Goal: Task Accomplishment & Management: Manage account settings

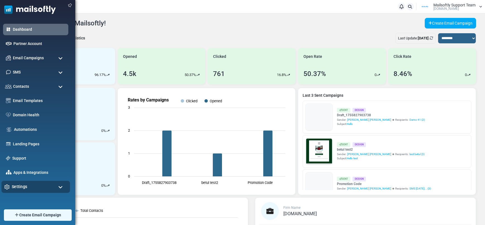
click at [19, 185] on span "Settings" at bounding box center [20, 186] width 16 height 6
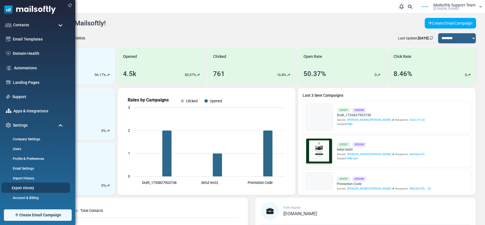
scroll to position [70, 0]
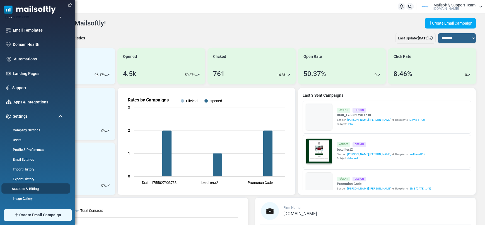
click at [33, 188] on link "Account & Billing" at bounding box center [34, 188] width 67 height 5
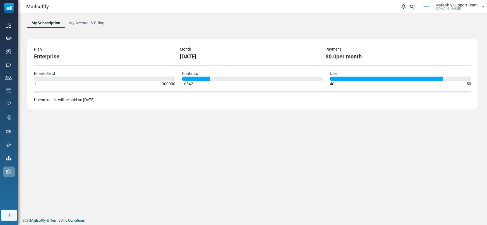
click at [76, 19] on link "My Account & Billing" at bounding box center [87, 23] width 44 height 10
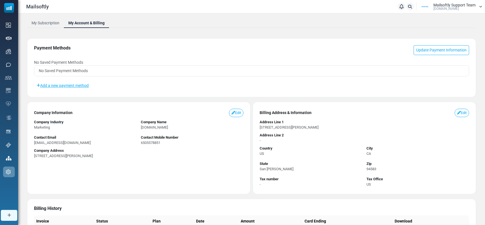
click at [49, 69] on span "No Saved Payment Methods" at bounding box center [63, 70] width 49 height 4
click at [67, 59] on div "Payment Methods Update Payment Information No Saved Payment Methods No Saved Pa…" at bounding box center [251, 67] width 449 height 59
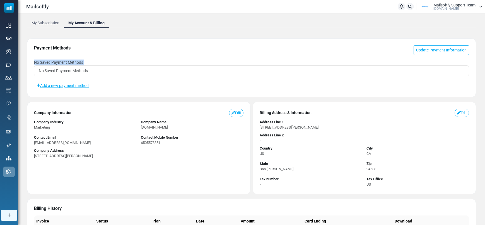
click at [67, 59] on div "Payment Methods Update Payment Information No Saved Payment Methods No Saved Pa…" at bounding box center [251, 67] width 449 height 59
click at [195, 78] on div "Payment Methods Update Payment Information No Saved Payment Methods No Saved Pa…" at bounding box center [251, 67] width 449 height 59
click at [71, 71] on span "No Saved Payment Methods" at bounding box center [63, 70] width 49 height 4
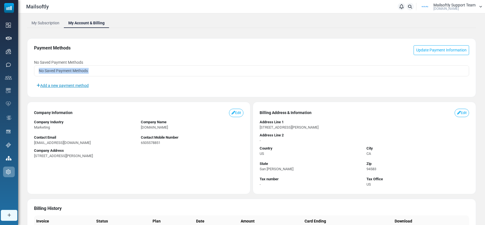
click at [71, 84] on link "Add a new payment method" at bounding box center [62, 85] width 57 height 9
click at [74, 83] on link "Add a new payment method" at bounding box center [62, 85] width 57 height 9
click at [436, 50] on link "Update Payment Information" at bounding box center [442, 50] width 56 height 10
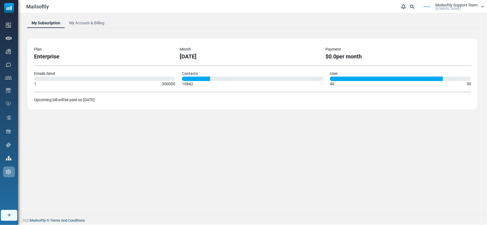
click at [442, 4] on span "Mailsoftly Support Team" at bounding box center [456, 5] width 42 height 4
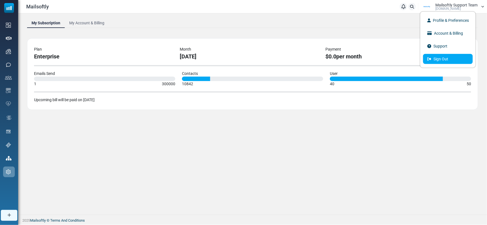
click at [451, 57] on link "Sign Out" at bounding box center [448, 59] width 50 height 10
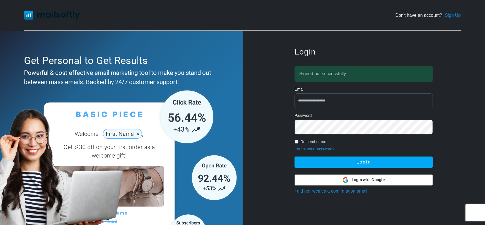
click at [340, 99] on input "**********" at bounding box center [364, 100] width 138 height 15
type input "**********"
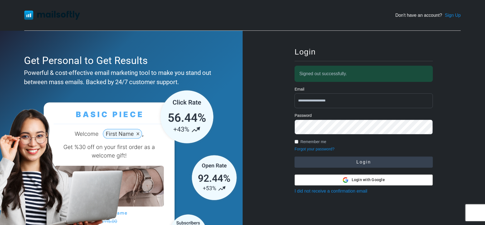
click at [363, 159] on button "Login" at bounding box center [364, 161] width 138 height 11
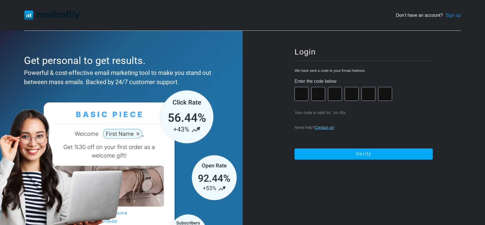
paste input "*"
type input "*"
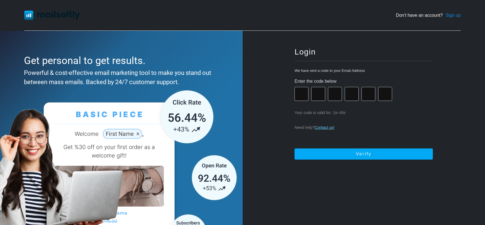
type input "*"
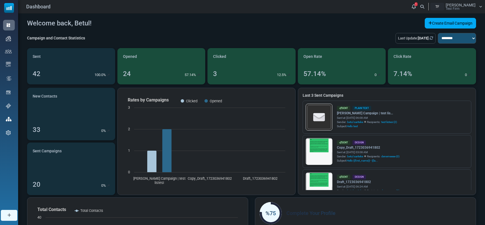
click at [468, 10] on div "Betul Sariteke Test Firm" at bounding box center [461, 6] width 30 height 7
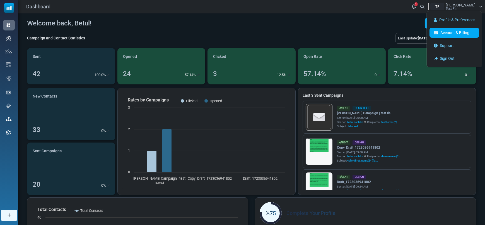
click at [446, 36] on link "Account & Billing" at bounding box center [455, 33] width 50 height 10
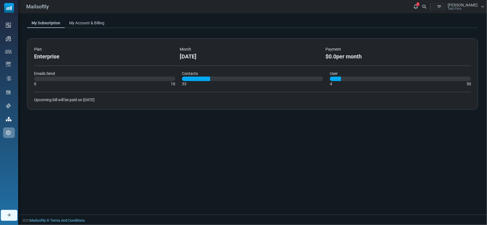
click at [73, 24] on link "My Account & Billing" at bounding box center [87, 23] width 44 height 10
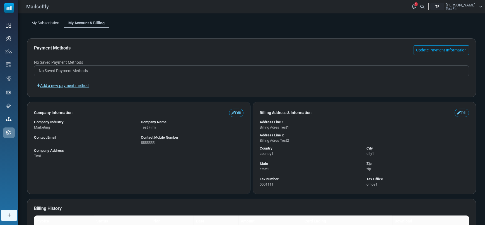
click at [64, 84] on link "Add a new payment method" at bounding box center [62, 85] width 57 height 9
click at [420, 45] on link "Update Payment Information" at bounding box center [442, 50] width 56 height 10
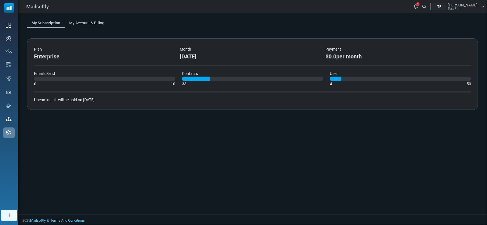
click at [78, 22] on link "My Account & Billing" at bounding box center [87, 23] width 44 height 10
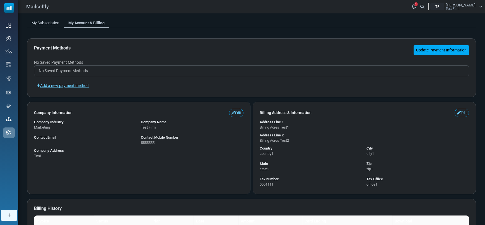
click at [419, 49] on link "Update Payment Information" at bounding box center [442, 50] width 56 height 10
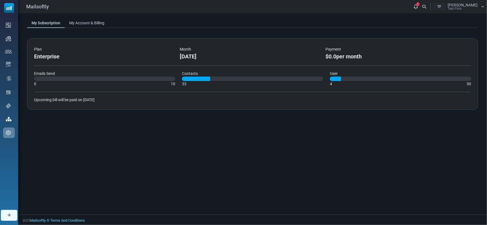
click at [87, 25] on link "My Account & Billing" at bounding box center [87, 23] width 44 height 10
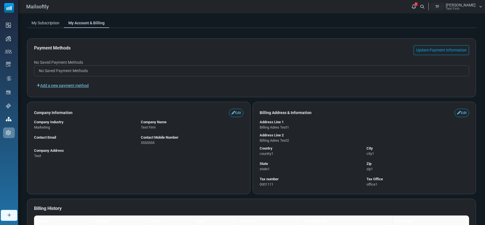
click at [80, 86] on link "Add a new payment method" at bounding box center [62, 85] width 57 height 9
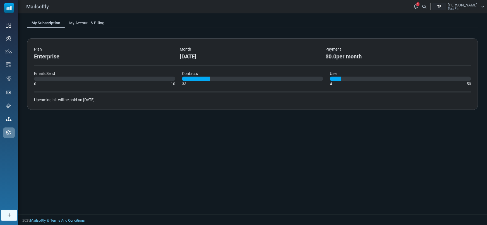
click at [83, 27] on link "My Account & Billing" at bounding box center [87, 23] width 44 height 10
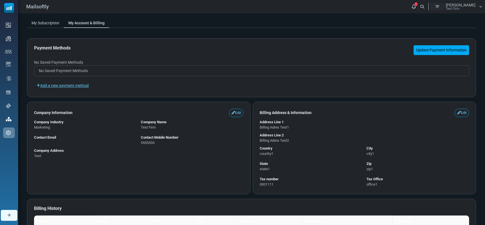
click at [447, 46] on link "Update Payment Information" at bounding box center [442, 50] width 56 height 10
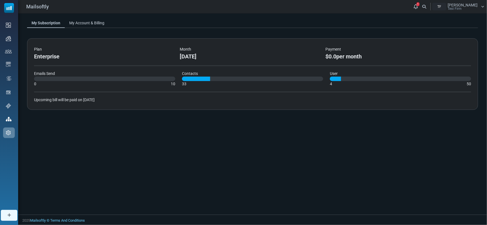
click at [96, 21] on link "My Account & Billing" at bounding box center [87, 23] width 44 height 10
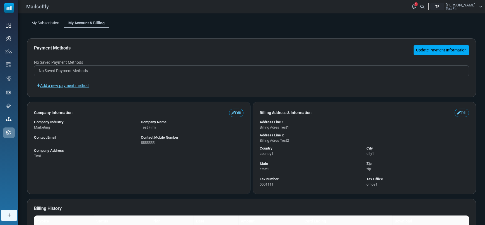
click at [455, 50] on link "Update Payment Information" at bounding box center [442, 50] width 56 height 10
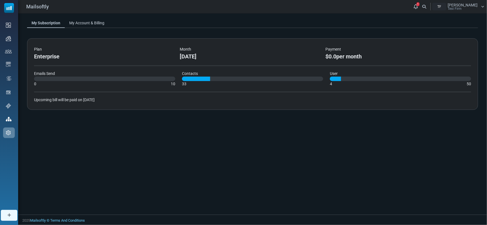
click at [469, 5] on span "[PERSON_NAME]" at bounding box center [463, 5] width 30 height 4
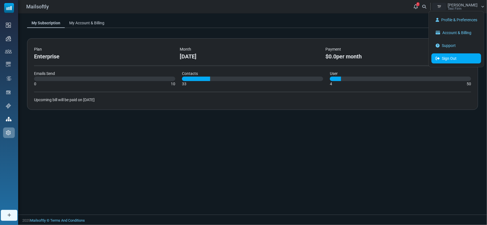
click at [461, 55] on link "Sign Out" at bounding box center [456, 58] width 50 height 10
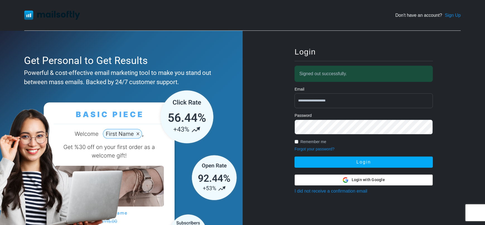
click at [349, 104] on input "**********" at bounding box center [364, 100] width 138 height 15
click at [333, 101] on input "**********" at bounding box center [364, 100] width 138 height 15
type input "**********"
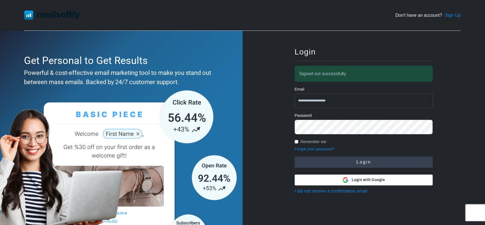
click at [359, 159] on button "Login" at bounding box center [364, 161] width 138 height 11
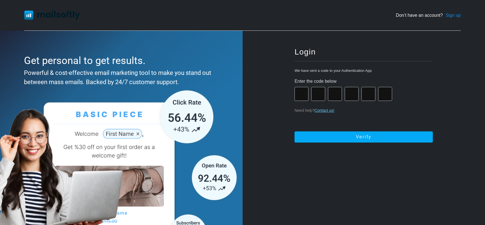
type input "*"
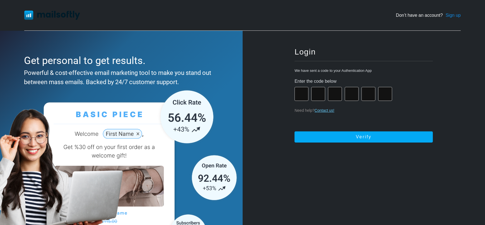
type input "*"
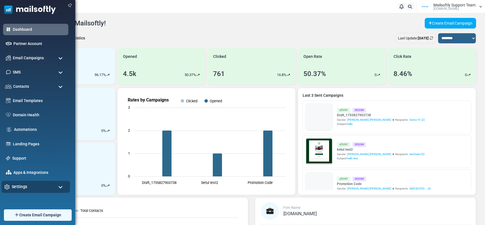
click at [37, 189] on div "Settings" at bounding box center [35, 187] width 69 height 12
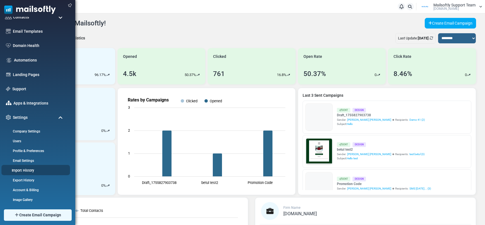
scroll to position [70, 0]
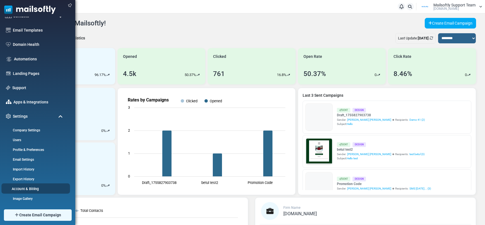
click at [29, 190] on link "Account & Billing" at bounding box center [34, 188] width 67 height 5
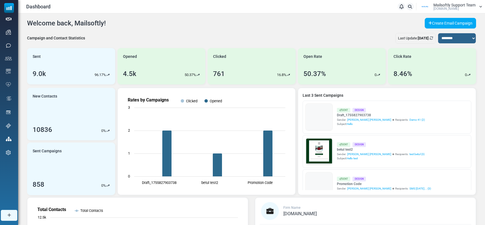
scroll to position [0, 0]
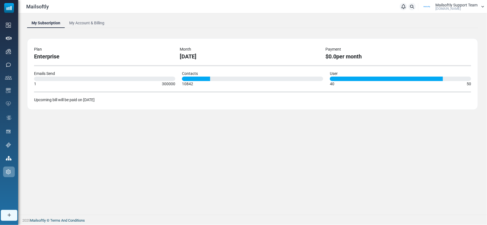
click at [100, 22] on link "My Account & Billing" at bounding box center [87, 23] width 44 height 10
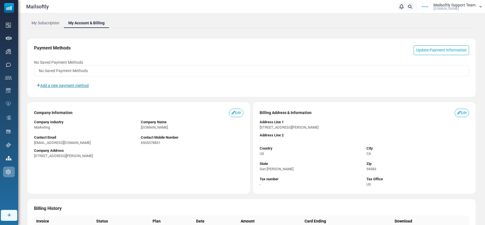
click at [78, 85] on link "Add a new payment method" at bounding box center [62, 85] width 57 height 9
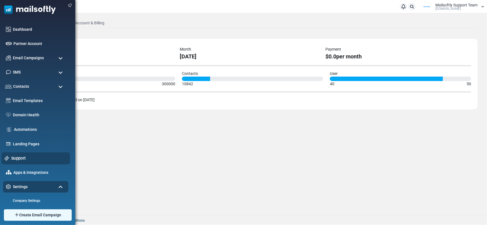
click at [21, 158] on link "Support" at bounding box center [39, 158] width 56 height 6
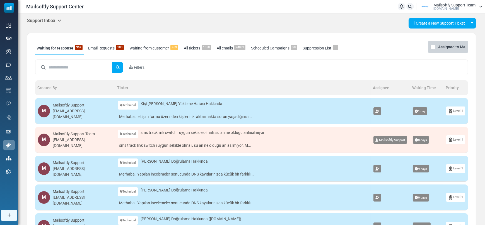
click at [58, 20] on h5 "Support Inbox" at bounding box center [44, 20] width 34 height 5
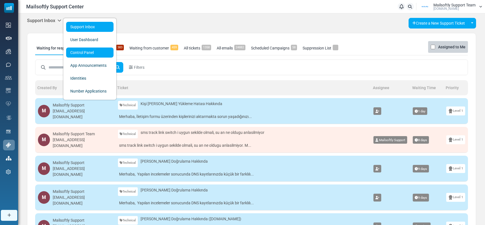
click at [80, 50] on link "Control Panel" at bounding box center [89, 52] width 47 height 10
